Goal: Task Accomplishment & Management: Manage account settings

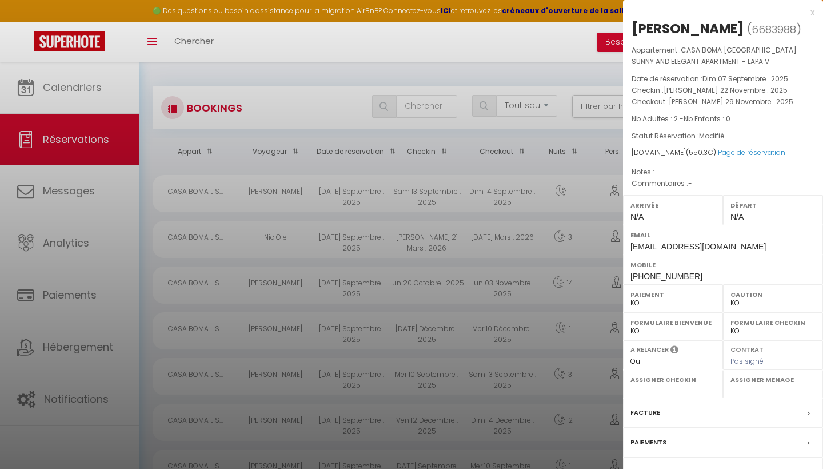
select select "not_cancelled"
select select "KO"
select select "0"
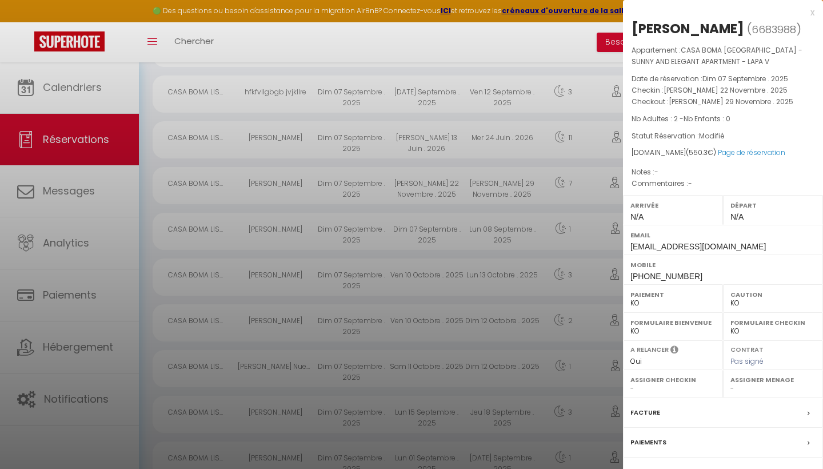
click at [811, 12] on div "x" at bounding box center [718, 13] width 191 height 14
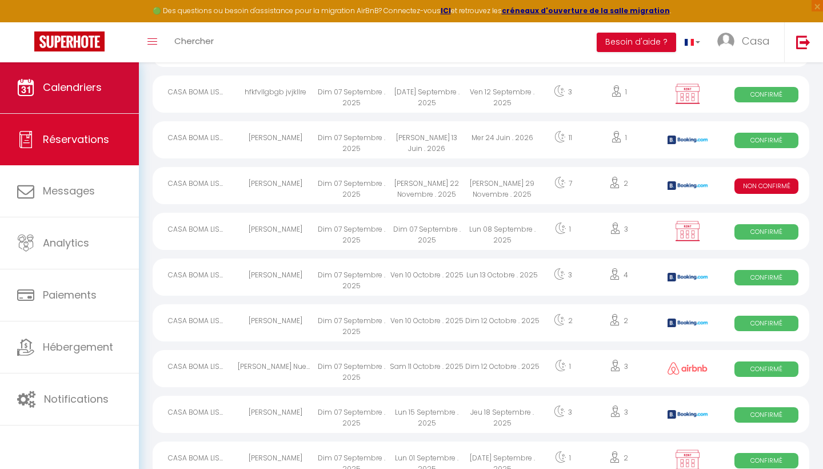
click at [83, 83] on span "Calendriers" at bounding box center [72, 87] width 59 height 14
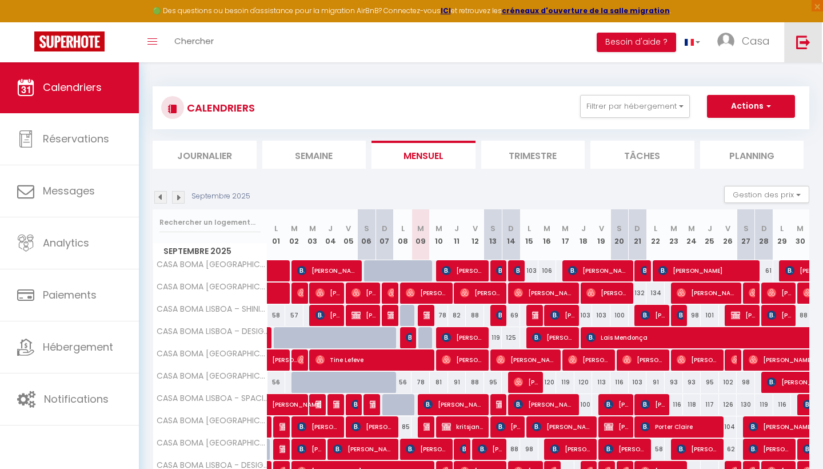
click at [803, 45] on img at bounding box center [803, 42] width 14 height 14
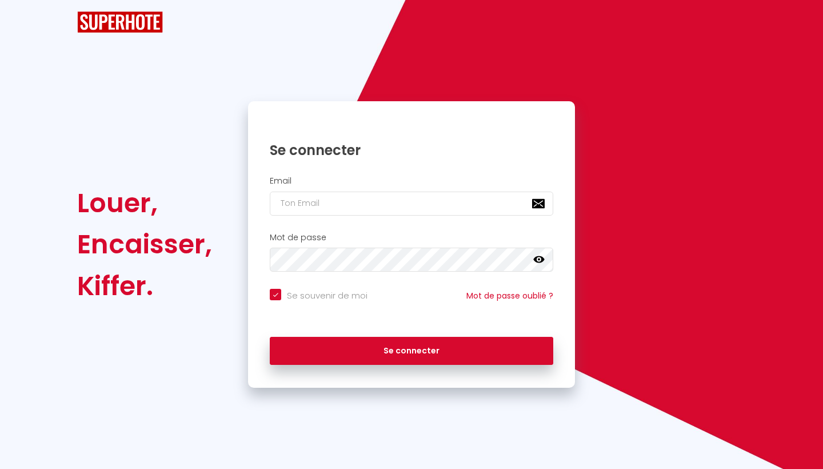
checkbox input "true"
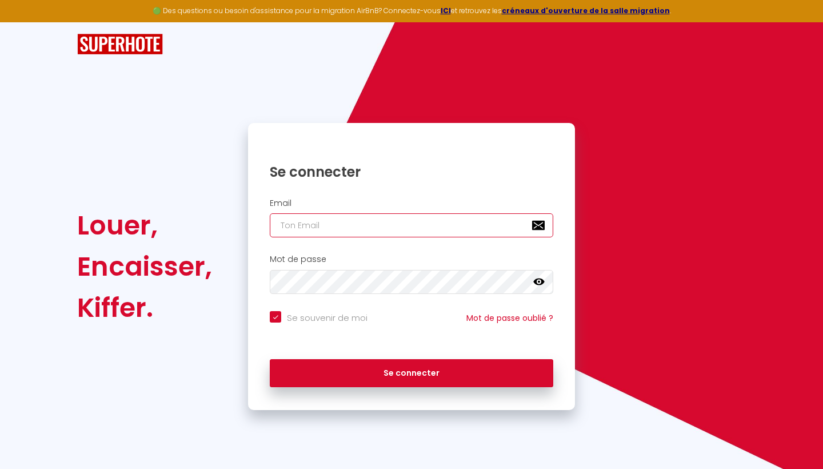
type input "k"
checkbox input "true"
type input "ka"
checkbox input "true"
type input "kas"
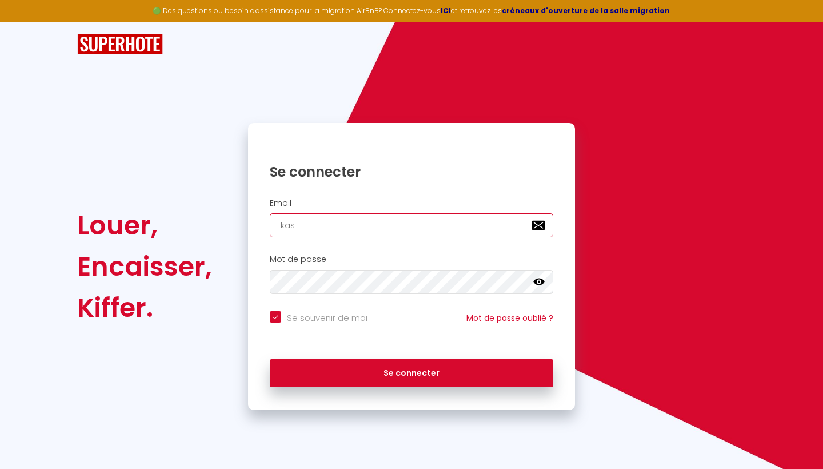
checkbox input "true"
type input "ka"
checkbox input "true"
type input "k"
checkbox input "true"
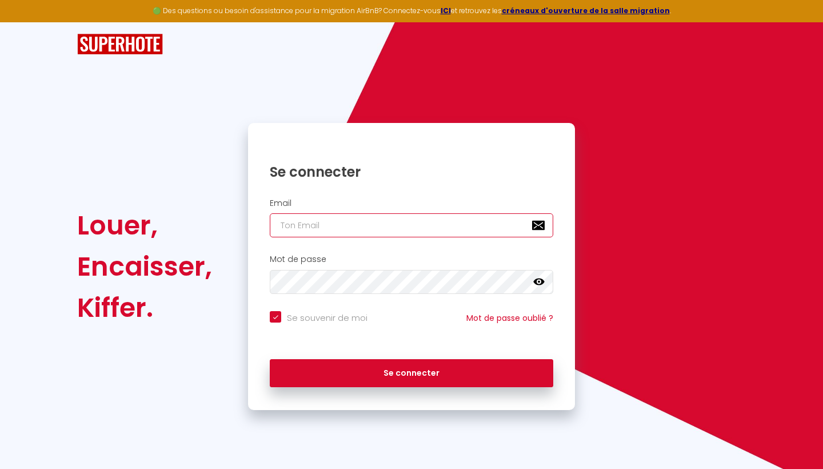
checkbox input "true"
type input "i"
checkbox input "true"
type input "in"
checkbox input "true"
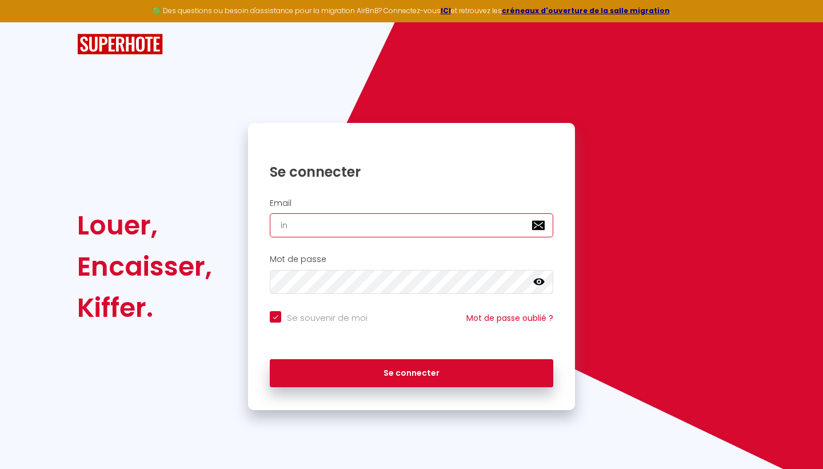
type input "inf"
checkbox input "true"
type input "info"
checkbox input "true"
type input "infos"
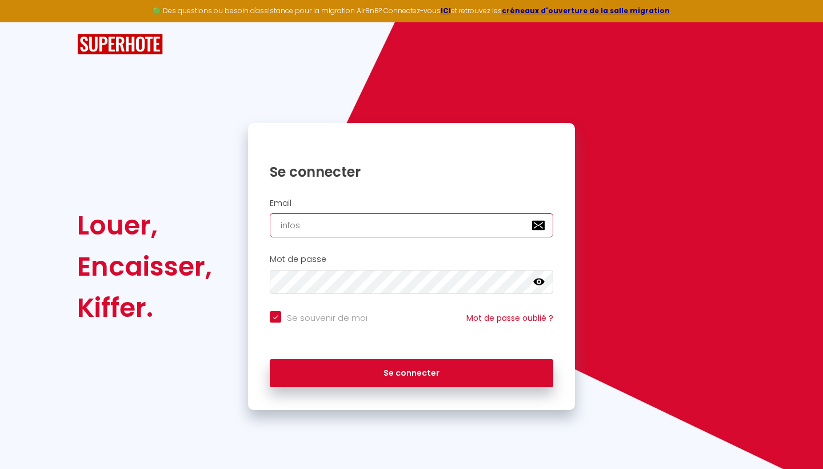
checkbox input "true"
type input "[EMAIL_ADDRESS][DOMAIN_NAME]"
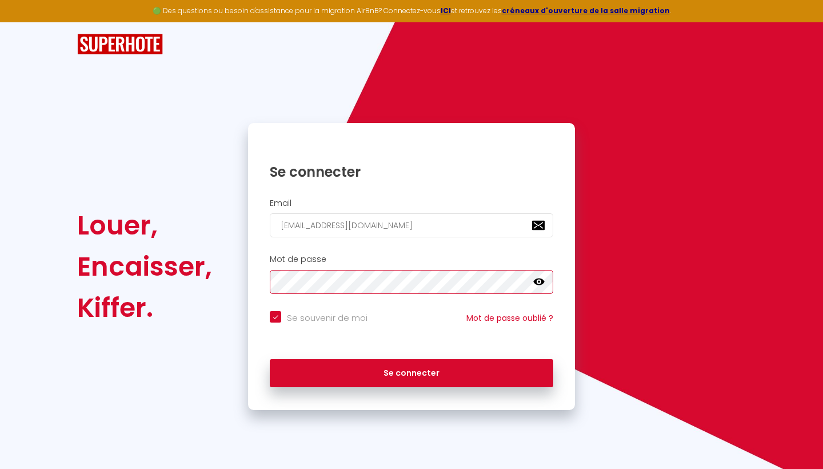
click at [411, 371] on button "Se connecter" at bounding box center [411, 373] width 283 height 29
checkbox input "true"
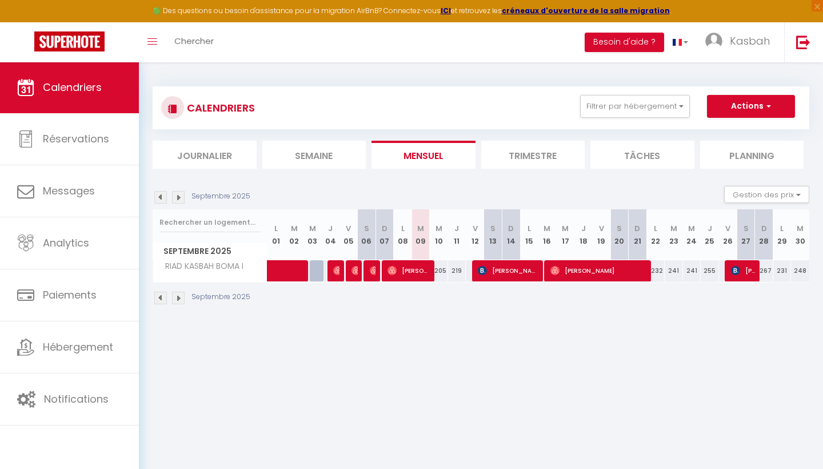
click at [179, 197] on img at bounding box center [178, 197] width 13 height 13
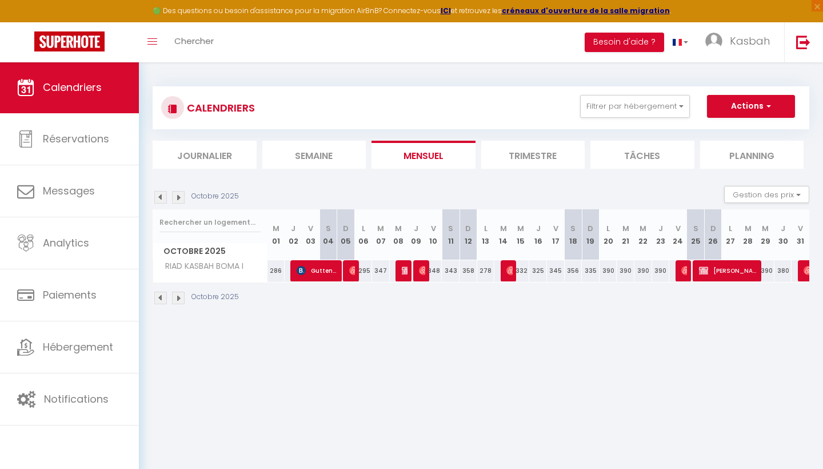
click at [179, 197] on img at bounding box center [178, 197] width 13 height 13
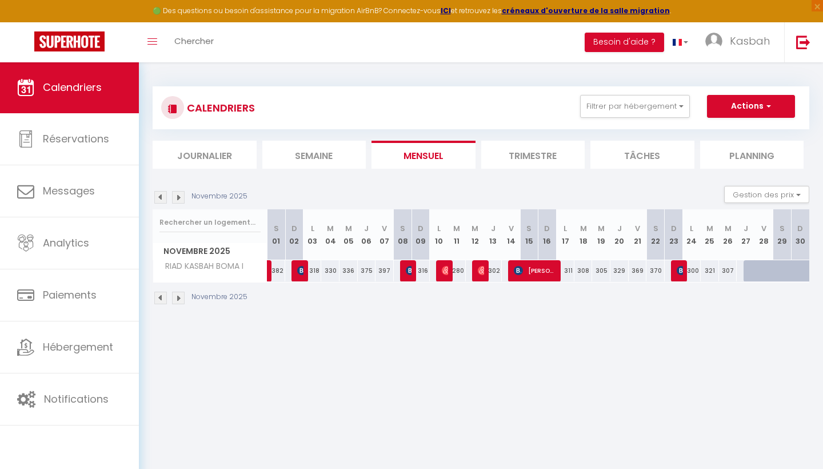
click at [179, 197] on img at bounding box center [178, 197] width 13 height 13
select select
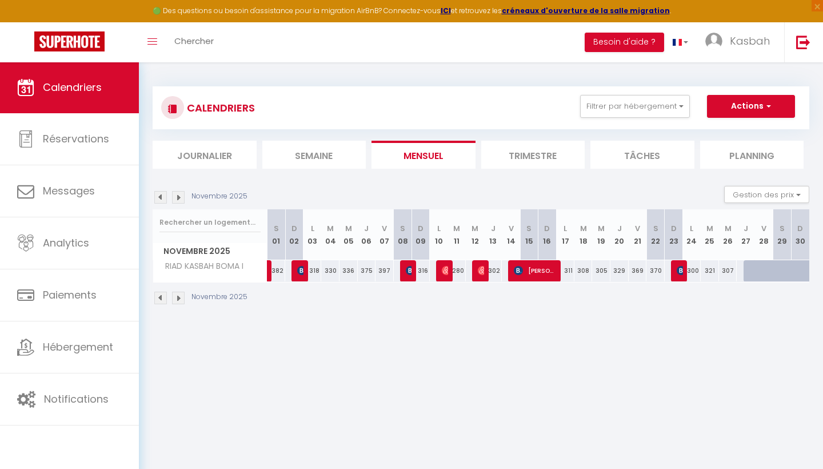
select select
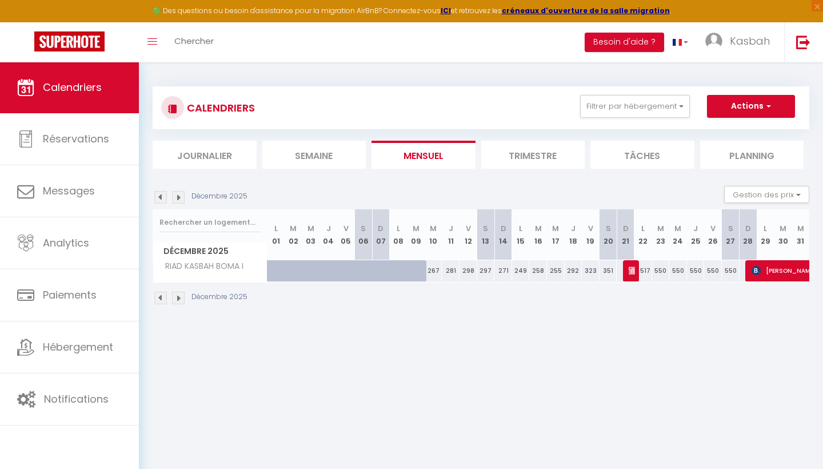
click at [630, 274] on img at bounding box center [633, 270] width 9 height 9
select select "OK"
select select "KO"
select select "0"
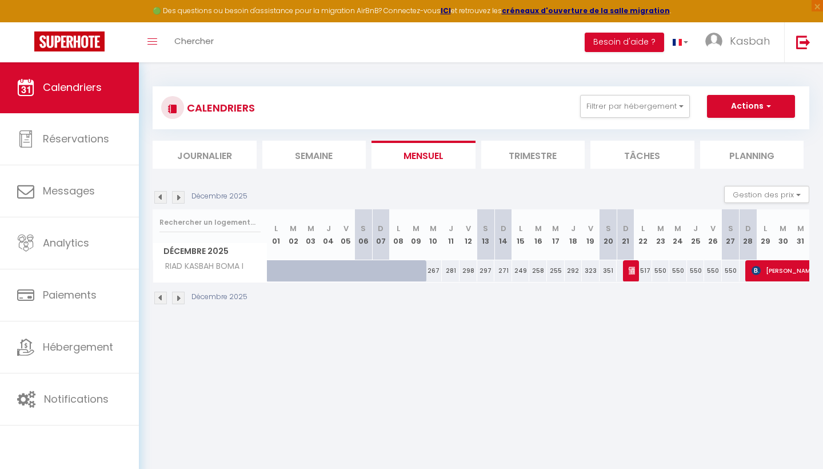
select select "1"
select select
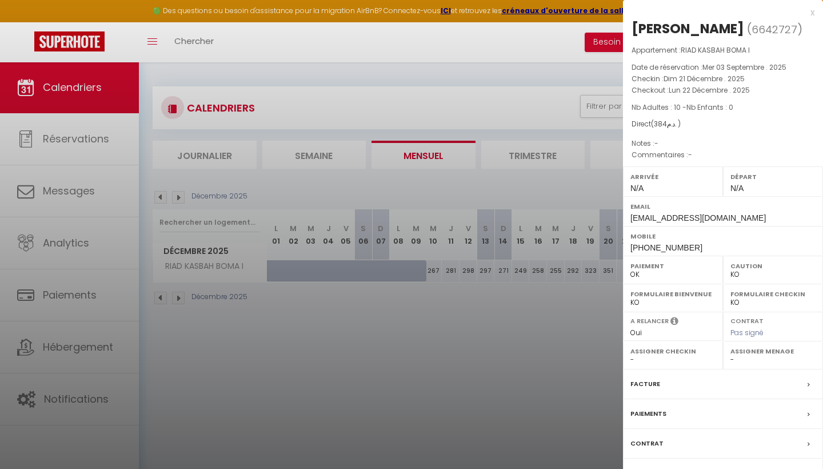
click at [645, 382] on label "Facture" at bounding box center [645, 384] width 30 height 12
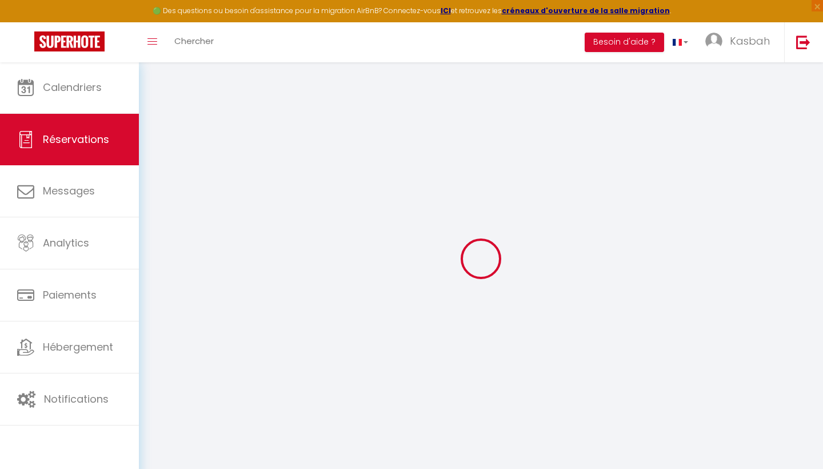
select select
checkbox input "false"
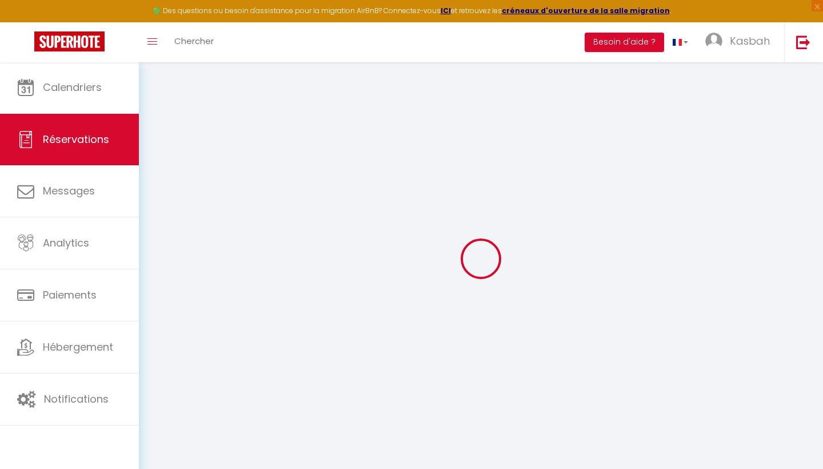
select select
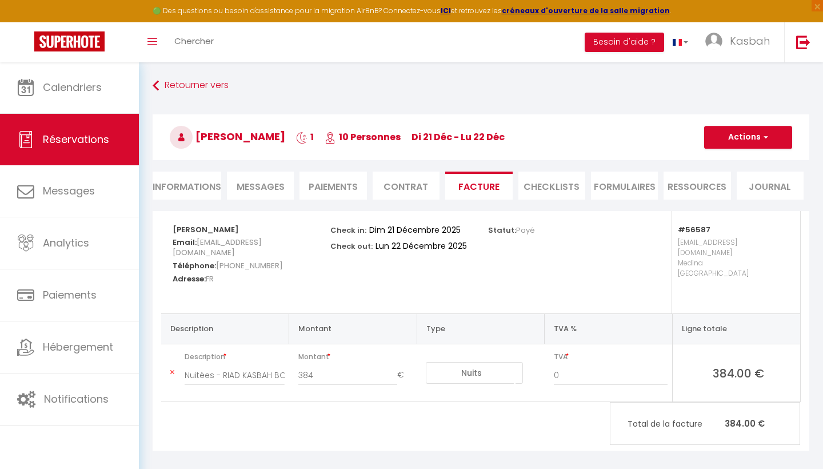
click at [183, 183] on li "Informations" at bounding box center [187, 185] width 69 height 28
select select
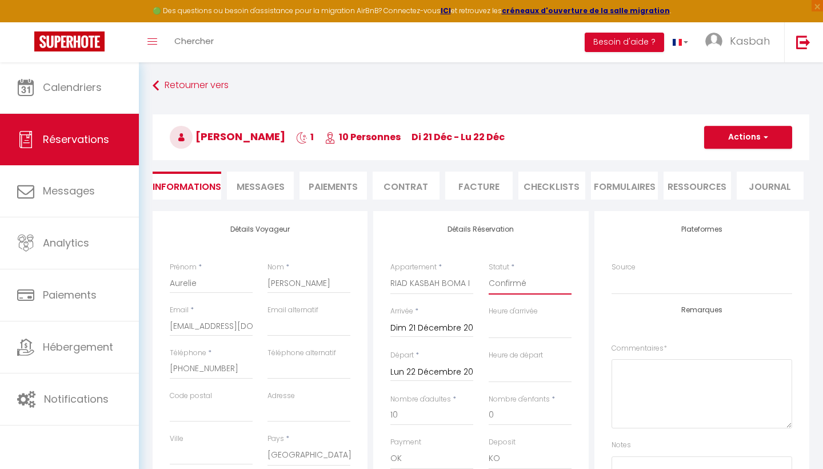
select select "0"
select select
checkbox input "false"
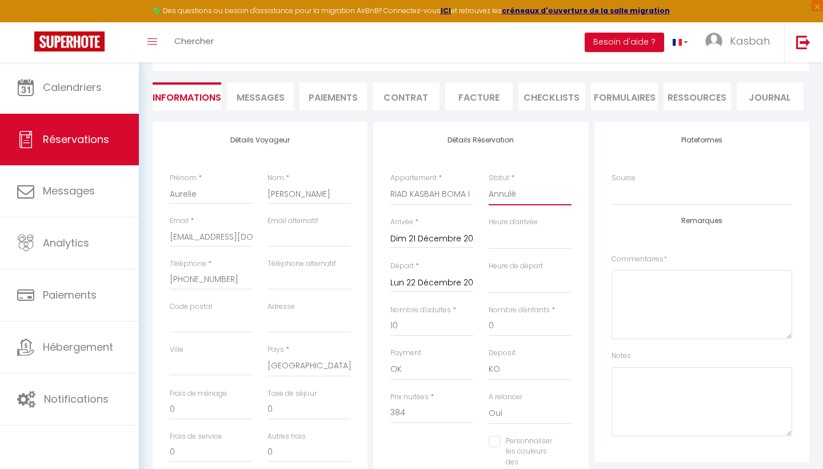
scroll to position [99, 0]
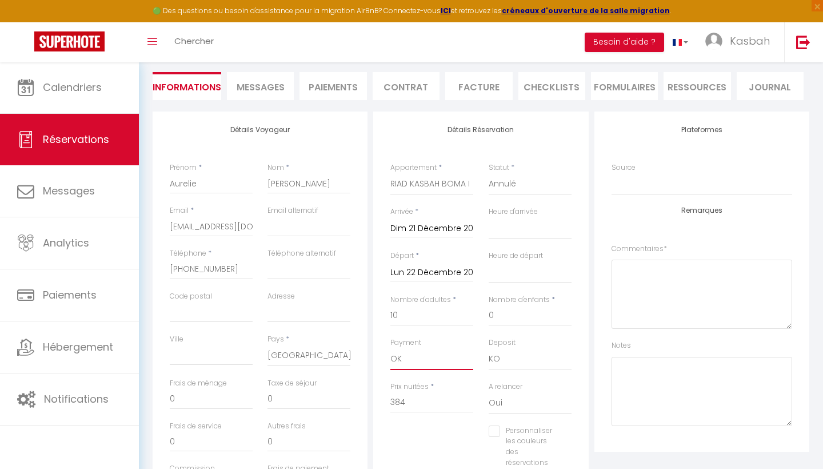
select select "10"
select select
checkbox input "false"
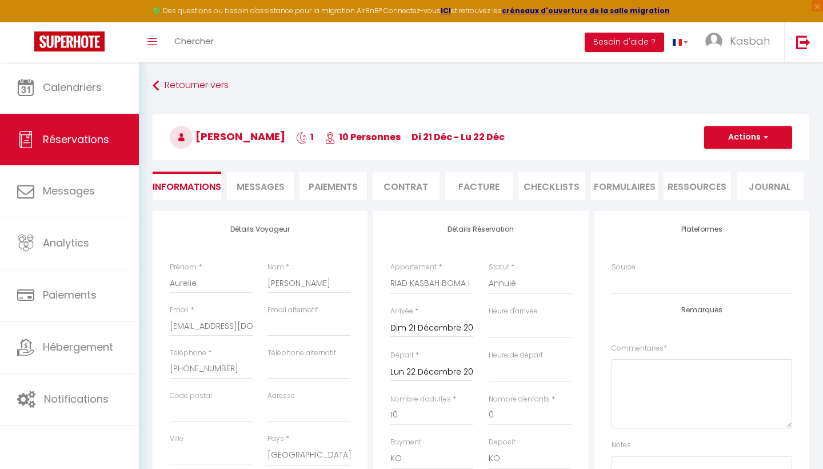
click at [751, 141] on button "Actions" at bounding box center [748, 137] width 88 height 23
click at [734, 156] on link "Enregistrer" at bounding box center [736, 162] width 90 height 15
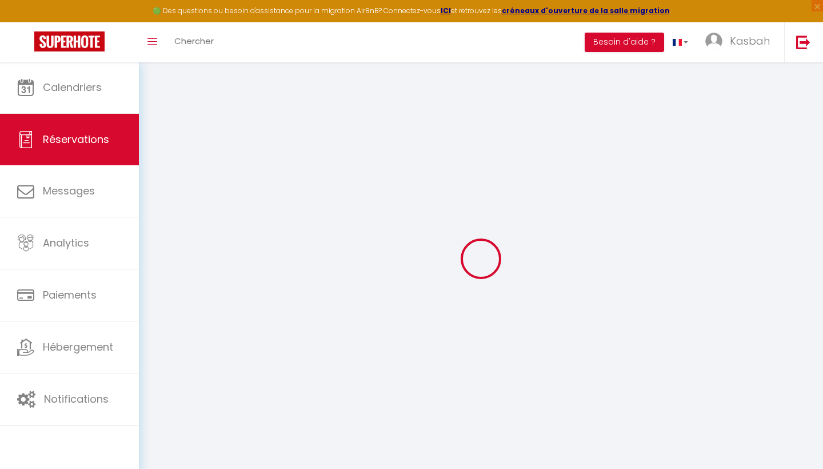
select select "not_cancelled"
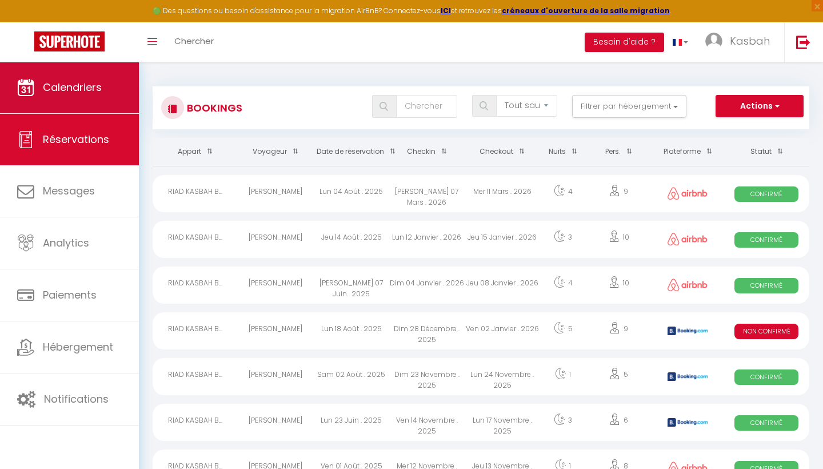
click at [86, 84] on span "Calendriers" at bounding box center [72, 87] width 59 height 14
